Goal: Information Seeking & Learning: Check status

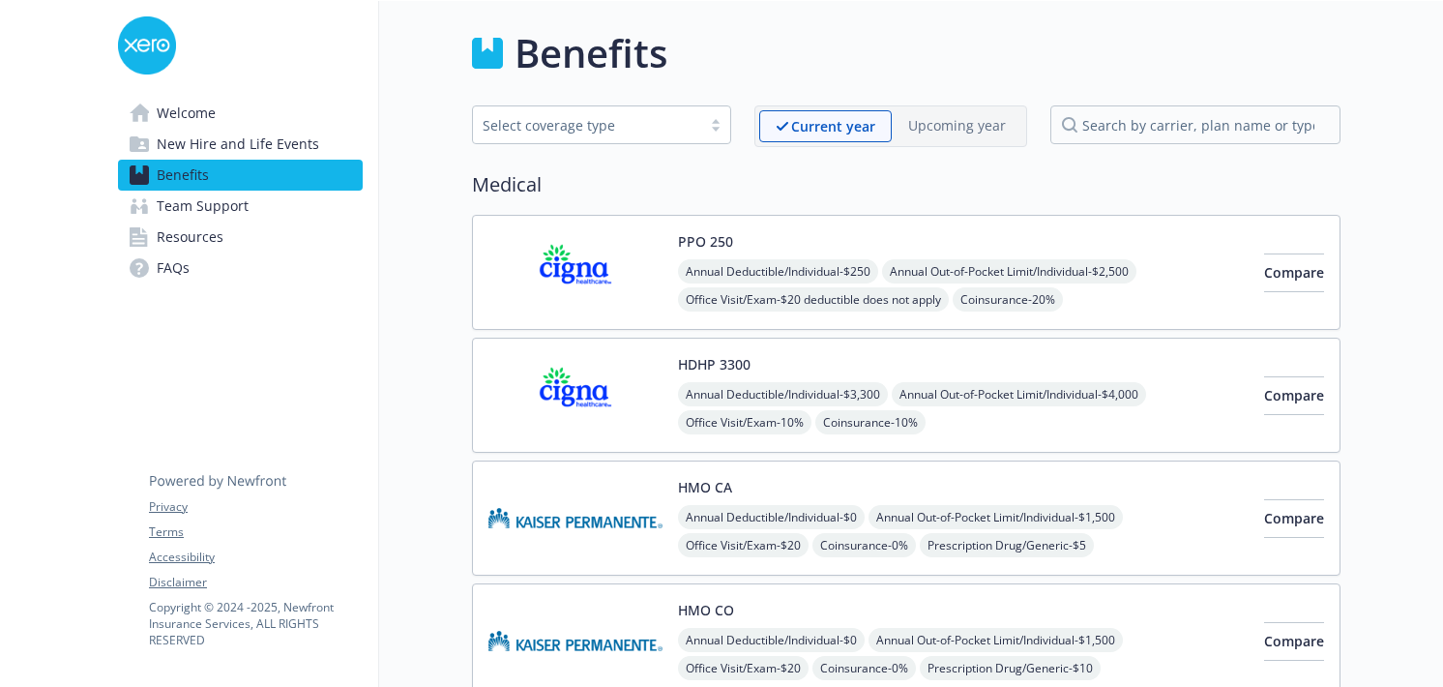
scroll to position [2659, 0]
